Goal: Task Accomplishment & Management: Manage account settings

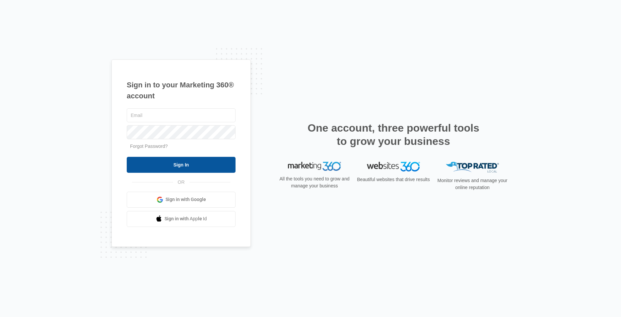
type input "[EMAIL_ADDRESS][DOMAIN_NAME]"
click at [199, 166] on input "Sign In" at bounding box center [181, 165] width 109 height 16
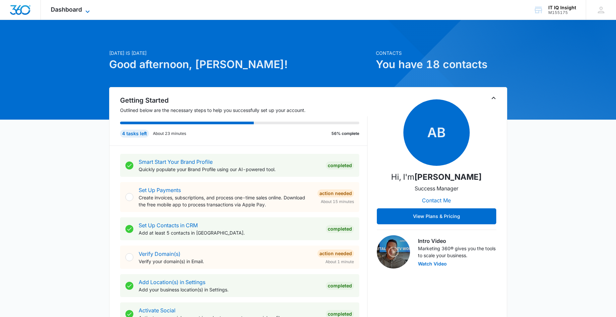
drag, startPoint x: 91, startPoint y: 12, endPoint x: 86, endPoint y: 13, distance: 4.8
click at [91, 12] on icon at bounding box center [88, 12] width 8 height 8
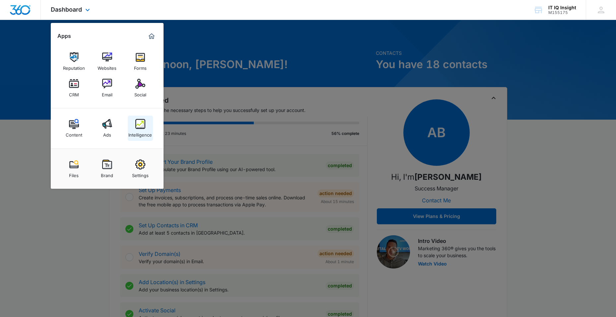
click at [144, 135] on div "Intelligence" at bounding box center [140, 133] width 24 height 9
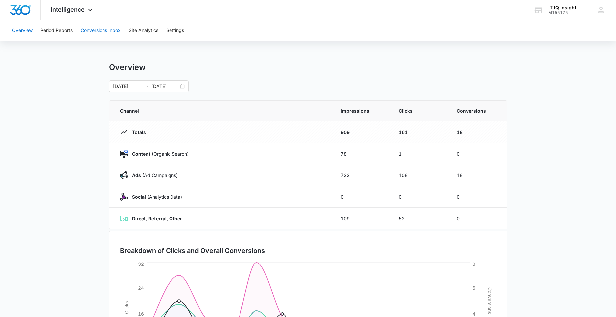
click at [96, 30] on button "Conversions Inbox" at bounding box center [101, 30] width 40 height 21
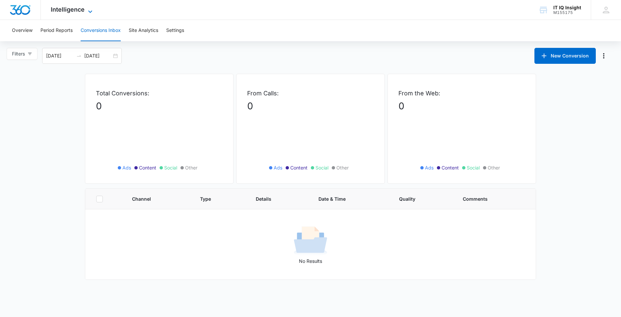
click at [90, 9] on icon at bounding box center [90, 12] width 8 height 8
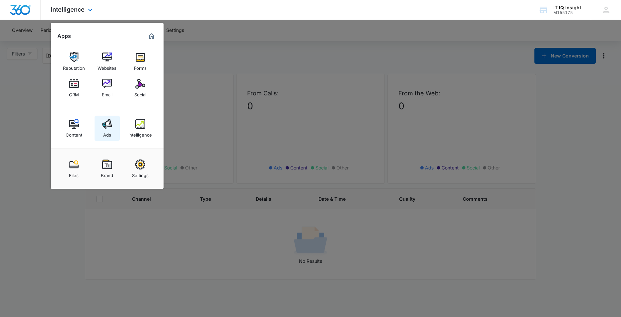
click at [102, 121] on link "Ads" at bounding box center [107, 127] width 25 height 25
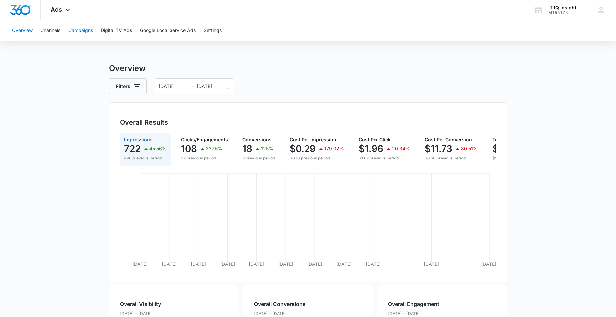
click at [77, 23] on button "Campaigns" at bounding box center [80, 30] width 25 height 21
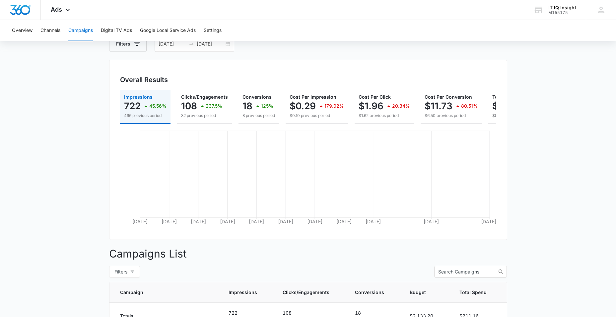
scroll to position [162, 0]
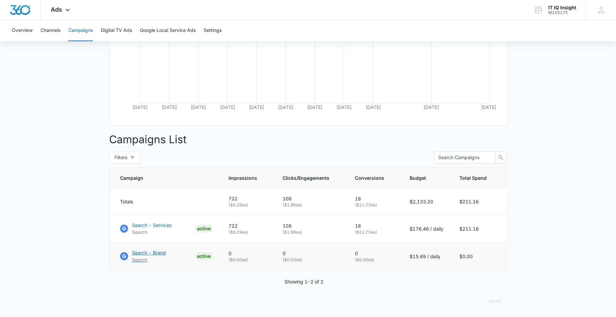
click at [146, 258] on p "Search" at bounding box center [149, 259] width 34 height 7
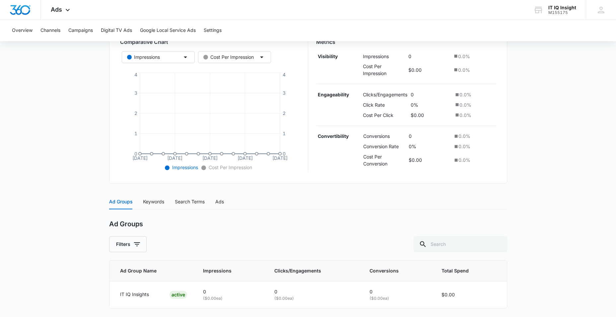
scroll to position [144, 0]
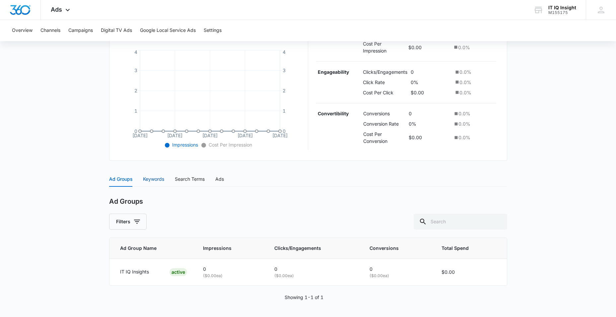
click at [156, 178] on div "Keywords" at bounding box center [153, 178] width 21 height 7
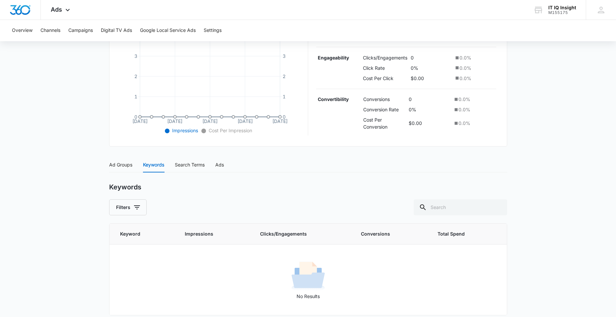
scroll to position [164, 0]
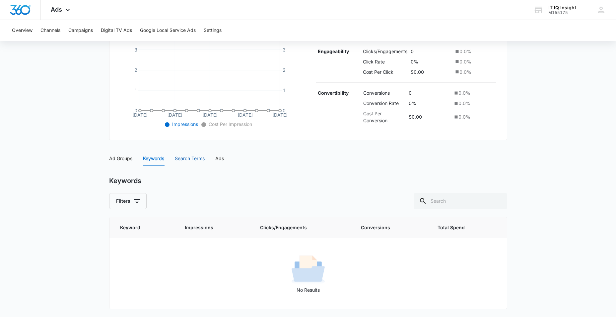
click at [193, 156] on div "Search Terms" at bounding box center [190, 158] width 30 height 7
click at [220, 156] on div "Ads" at bounding box center [219, 158] width 9 height 7
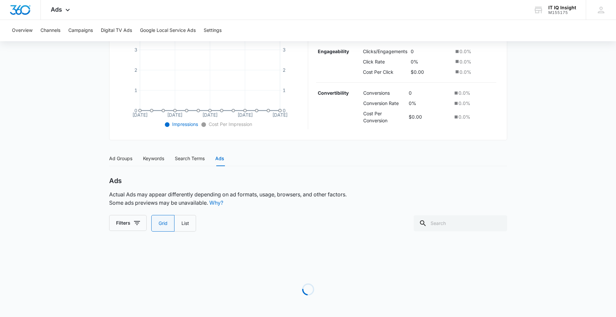
scroll to position [149, 0]
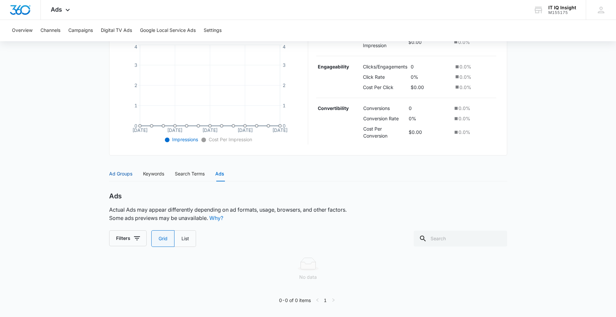
click at [122, 176] on div "Ad Groups" at bounding box center [120, 173] width 23 height 7
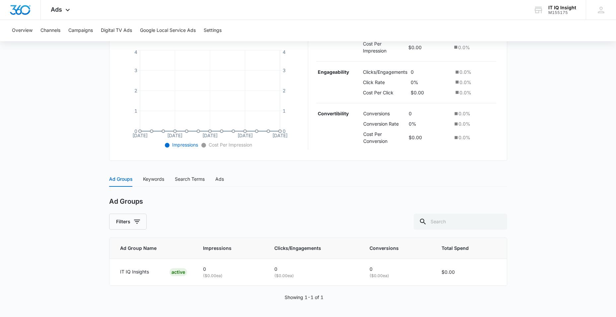
scroll to position [144, 0]
click at [131, 273] on p "IT IQ Insights" at bounding box center [134, 271] width 29 height 7
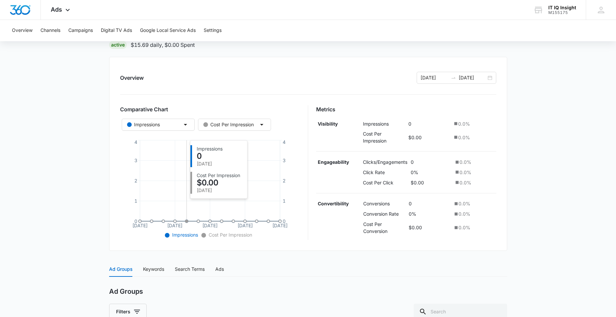
scroll to position [0, 0]
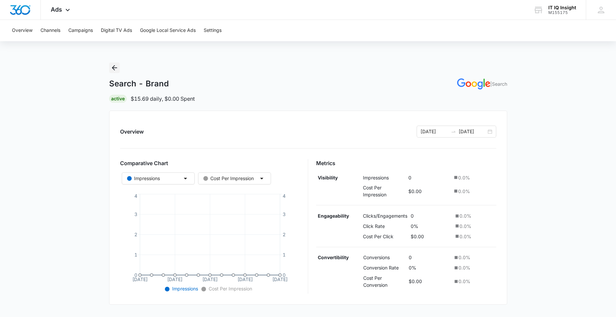
click at [113, 67] on icon "Back" at bounding box center [114, 67] width 5 height 5
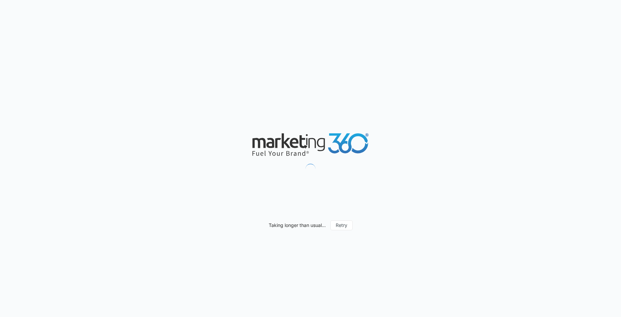
type input "[DATE]"
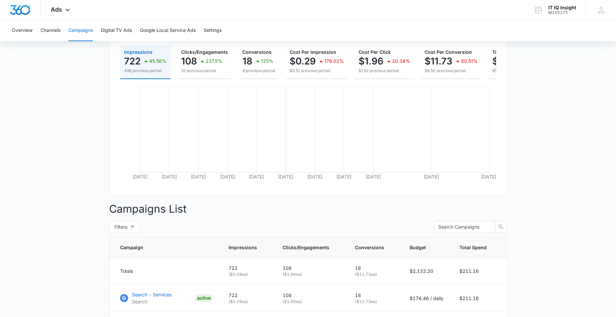
scroll to position [162, 0]
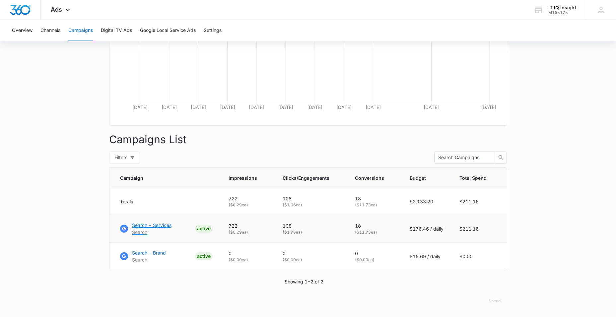
click at [152, 225] on p "Search - Services" at bounding box center [151, 224] width 39 height 7
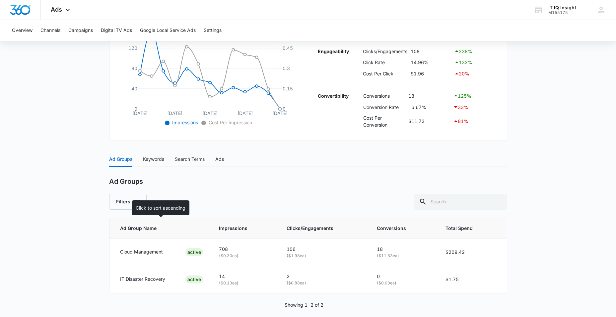
scroll to position [174, 0]
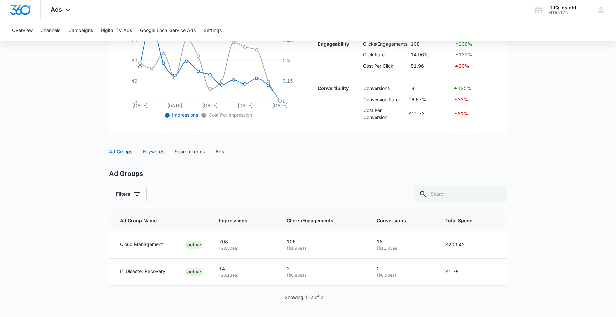
click at [157, 154] on div "Keywords" at bounding box center [153, 151] width 21 height 7
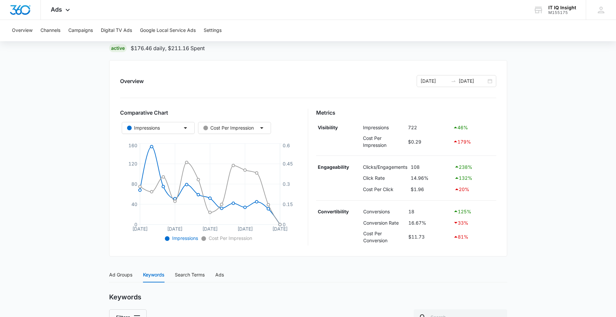
scroll to position [0, 0]
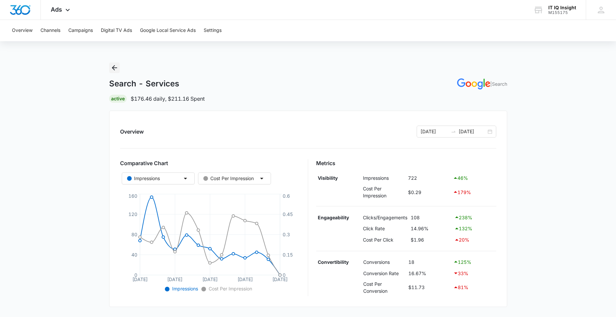
click at [112, 69] on icon "Back" at bounding box center [114, 68] width 8 height 8
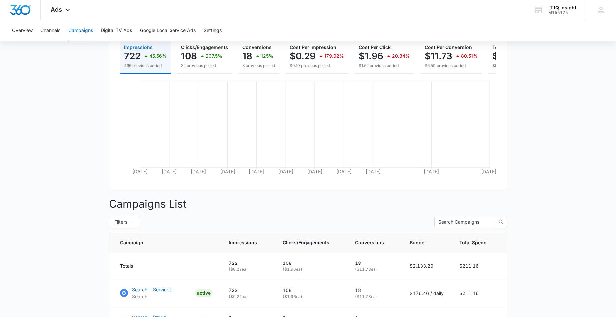
scroll to position [29, 0]
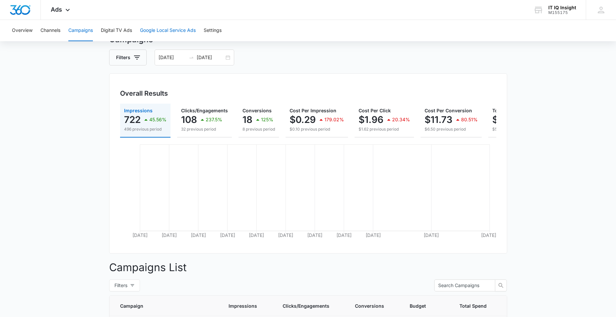
click at [158, 33] on button "Google Local Service Ads" at bounding box center [168, 30] width 56 height 21
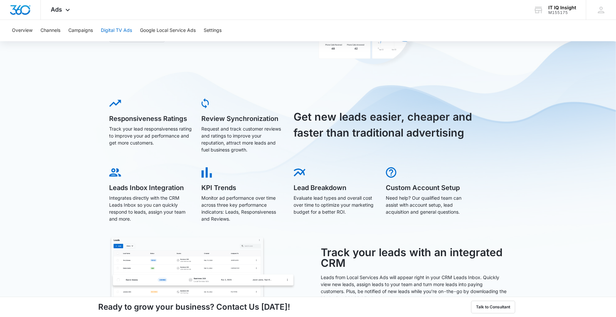
scroll to position [86, 0]
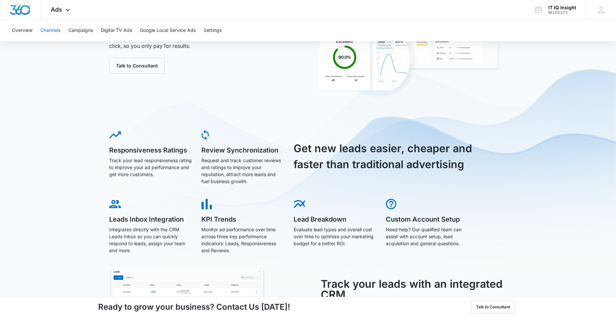
click at [45, 29] on button "Channels" at bounding box center [50, 30] width 20 height 21
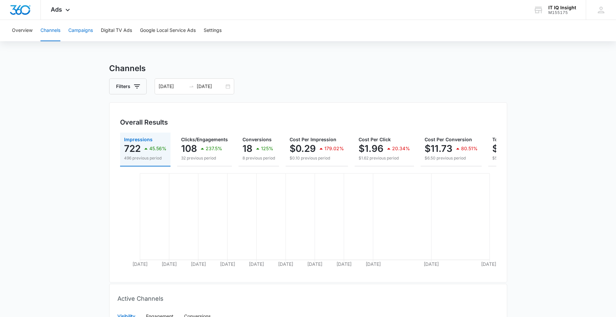
click at [82, 28] on button "Campaigns" at bounding box center [80, 30] width 25 height 21
click at [125, 33] on button "Digital TV Ads" at bounding box center [116, 30] width 31 height 21
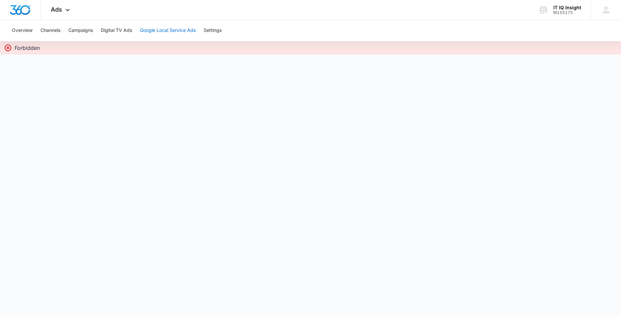
click at [172, 27] on button "Google Local Service Ads" at bounding box center [168, 30] width 56 height 21
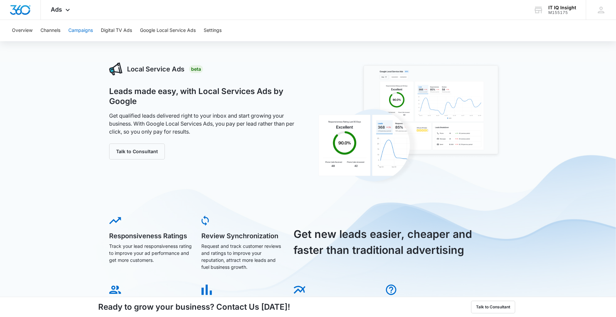
click at [78, 32] on button "Campaigns" at bounding box center [80, 30] width 25 height 21
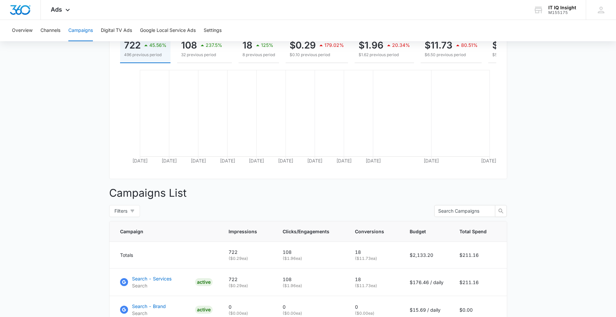
scroll to position [162, 0]
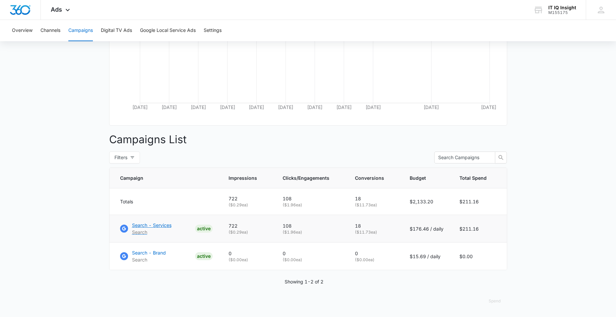
click at [122, 225] on img at bounding box center [124, 228] width 8 height 8
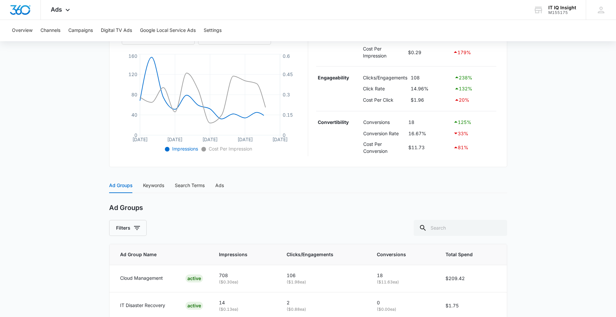
scroll to position [174, 0]
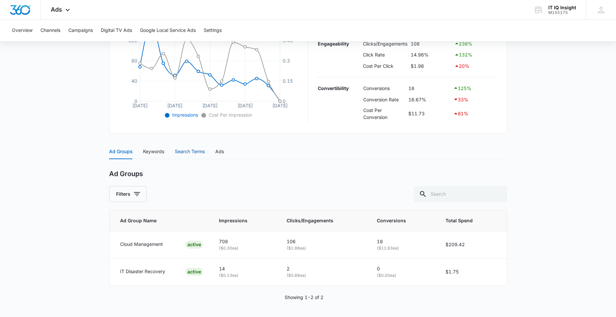
click at [193, 149] on div "Search Terms" at bounding box center [190, 151] width 30 height 7
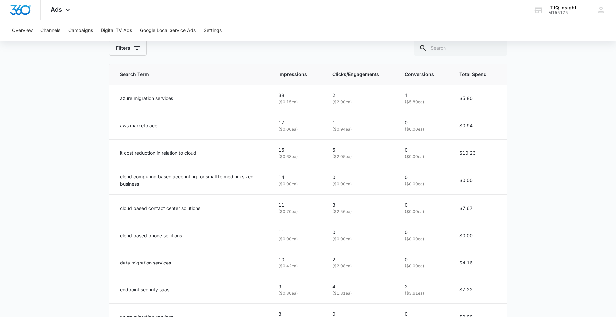
scroll to position [397, 0]
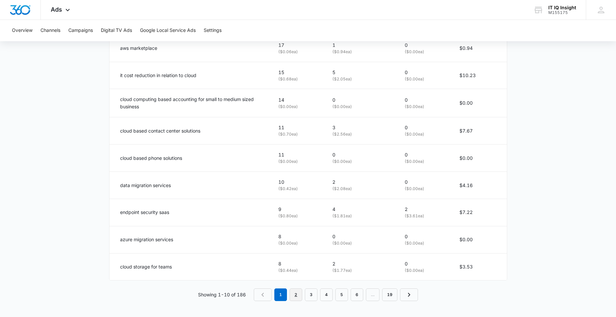
click at [295, 295] on link "2" at bounding box center [296, 294] width 13 height 13
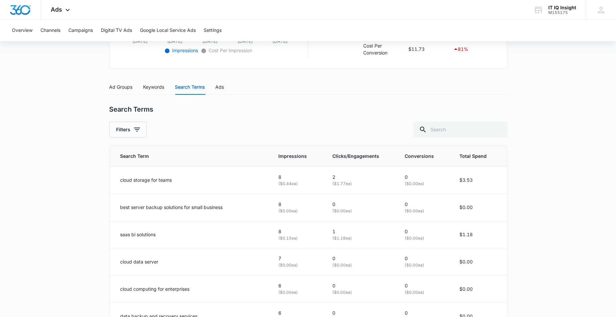
scroll to position [231, 0]
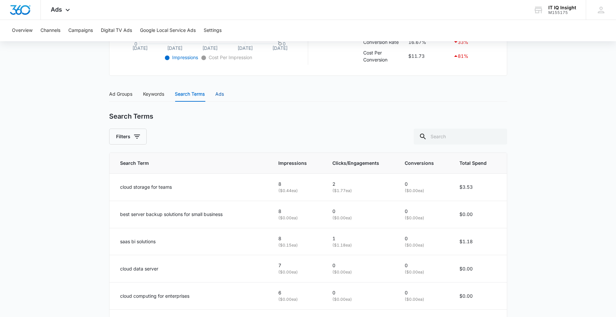
click at [223, 96] on div "Ads" at bounding box center [219, 93] width 9 height 7
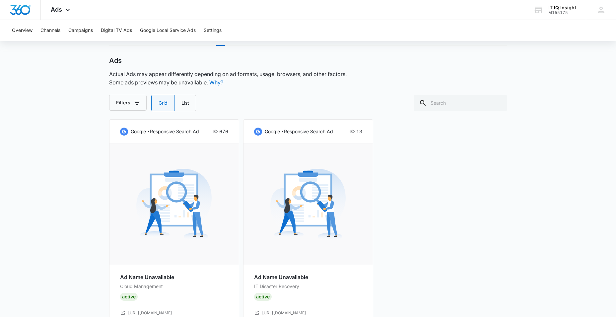
scroll to position [88, 0]
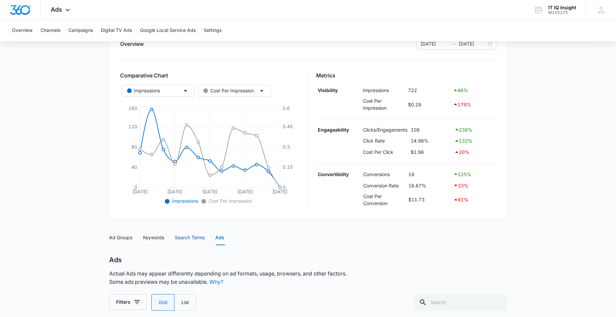
click at [199, 239] on div "Search Terms" at bounding box center [190, 237] width 30 height 7
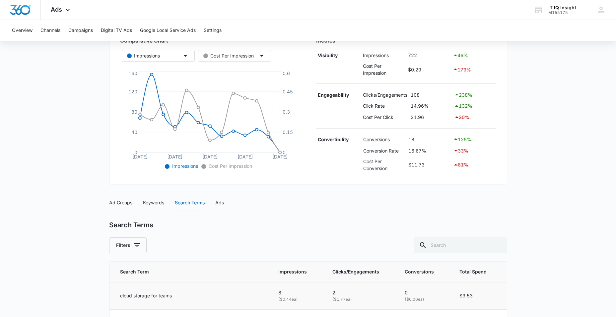
scroll to position [187, 0]
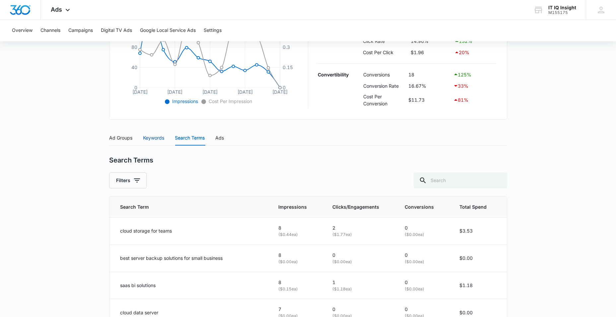
click at [159, 139] on div "Keywords" at bounding box center [153, 137] width 21 height 7
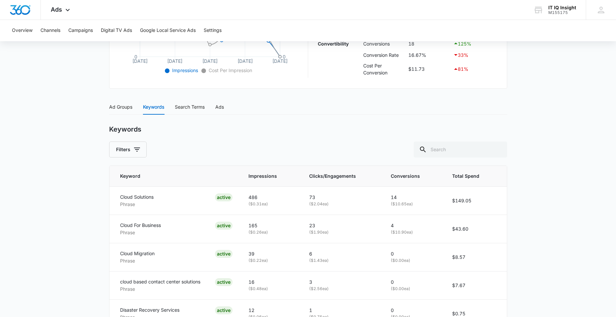
scroll to position [151, 0]
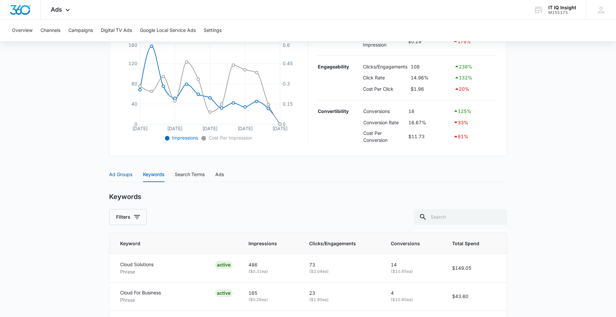
drag, startPoint x: 124, startPoint y: 172, endPoint x: 135, endPoint y: 172, distance: 10.3
click at [124, 172] on div "Ad Groups" at bounding box center [120, 174] width 23 height 7
